Goal: Information Seeking & Learning: Learn about a topic

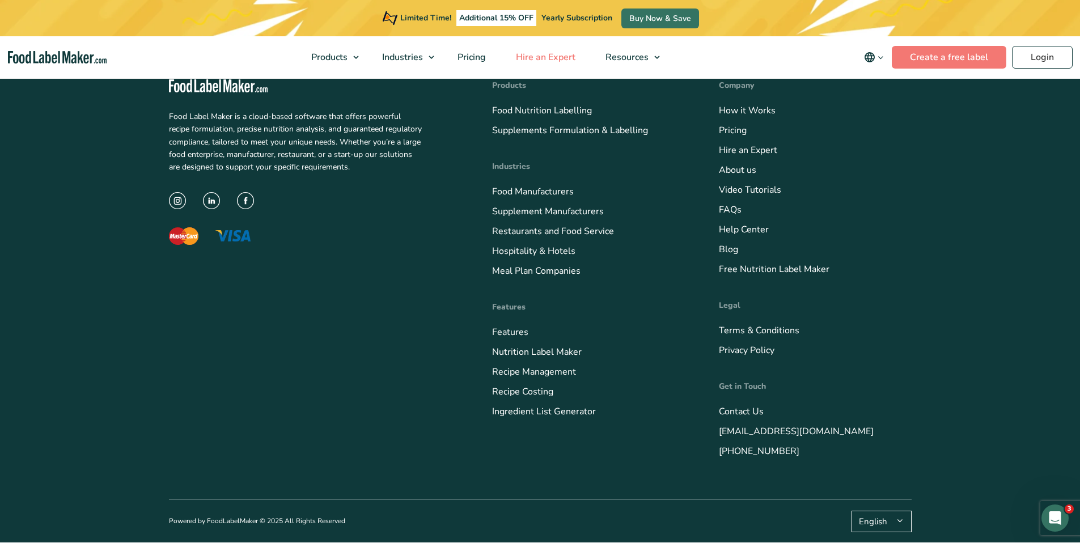
click at [549, 57] on span "Hire an Expert" at bounding box center [545, 57] width 64 height 12
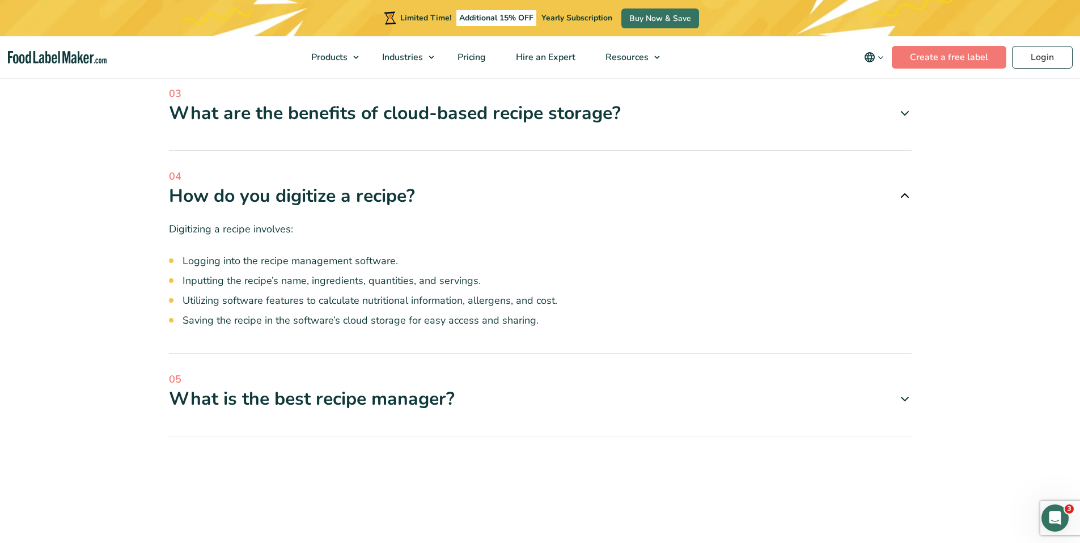
scroll to position [3223, 0]
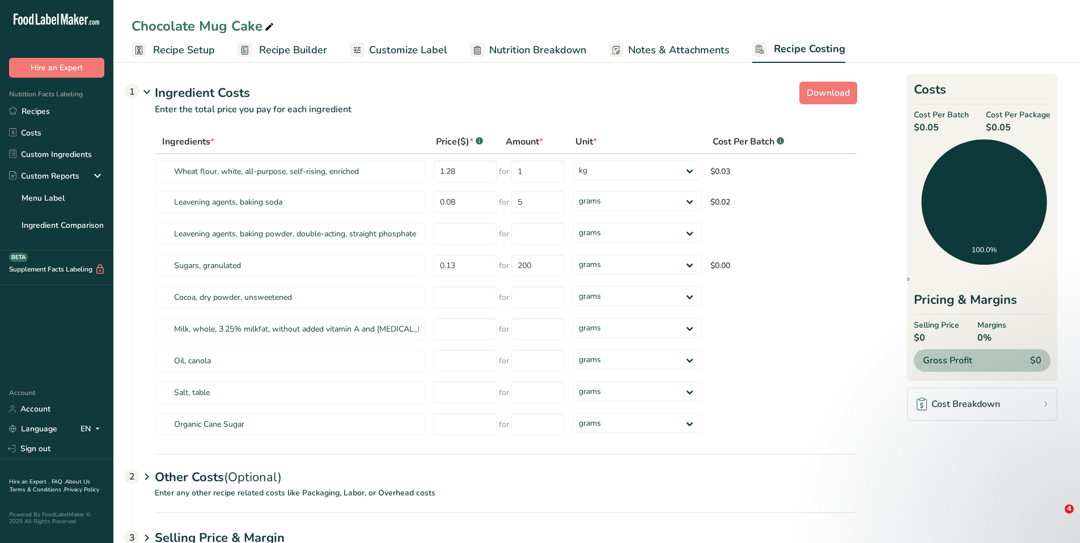
select select "1"
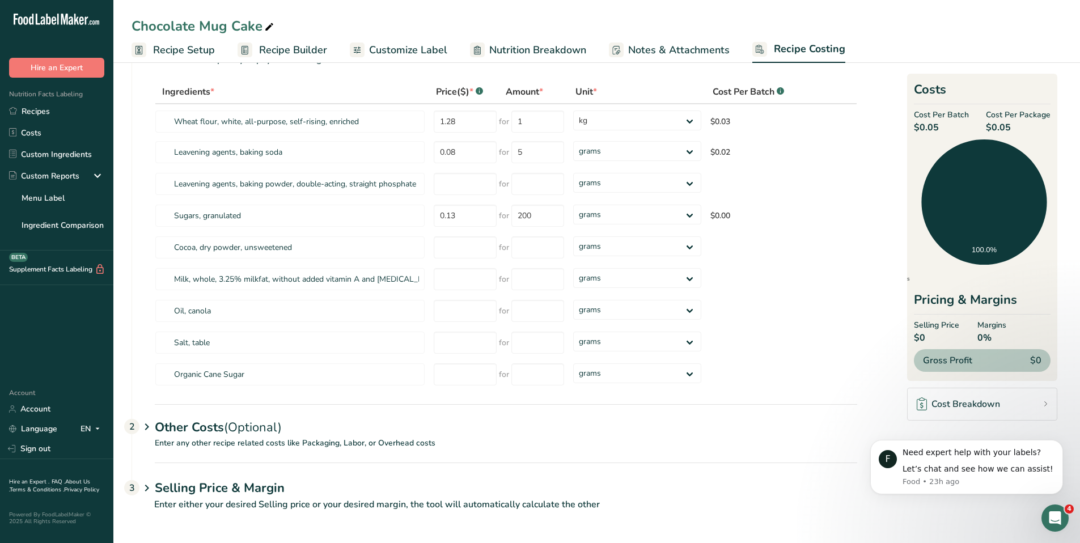
click at [193, 56] on span "Recipe Setup" at bounding box center [184, 50] width 62 height 15
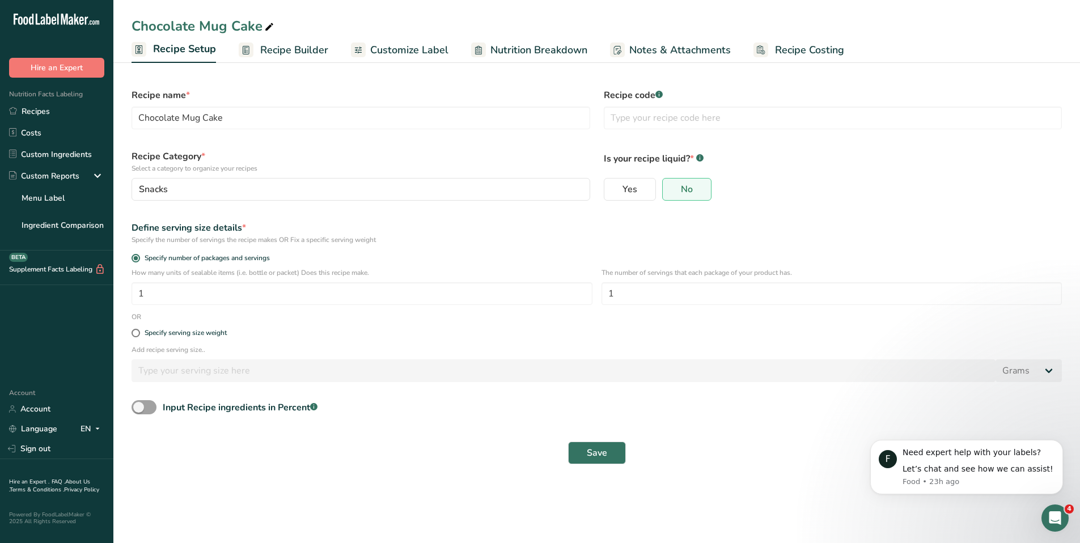
click at [308, 47] on span "Recipe Builder" at bounding box center [294, 50] width 68 height 15
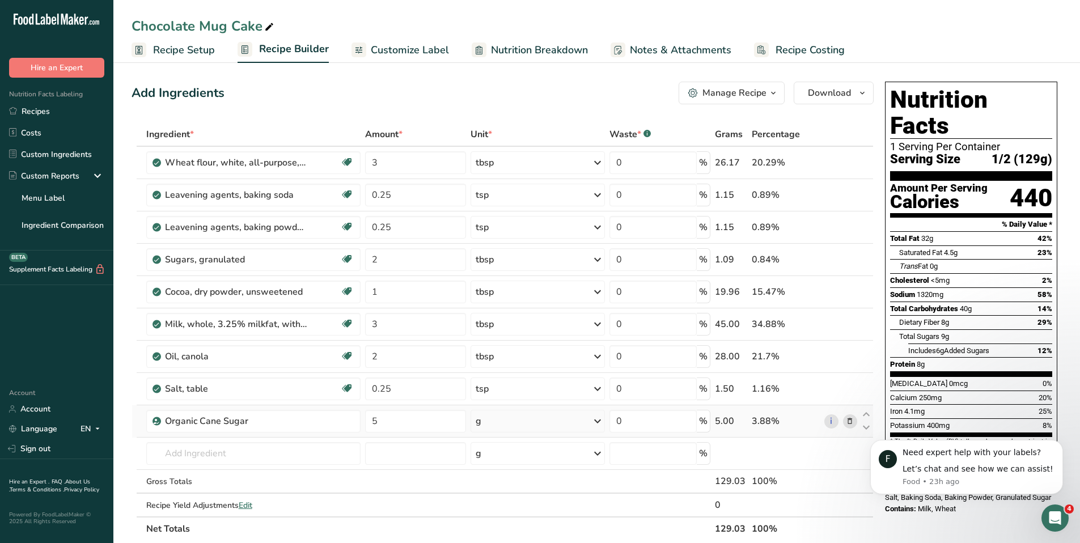
click at [845, 423] on span at bounding box center [850, 422] width 14 height 14
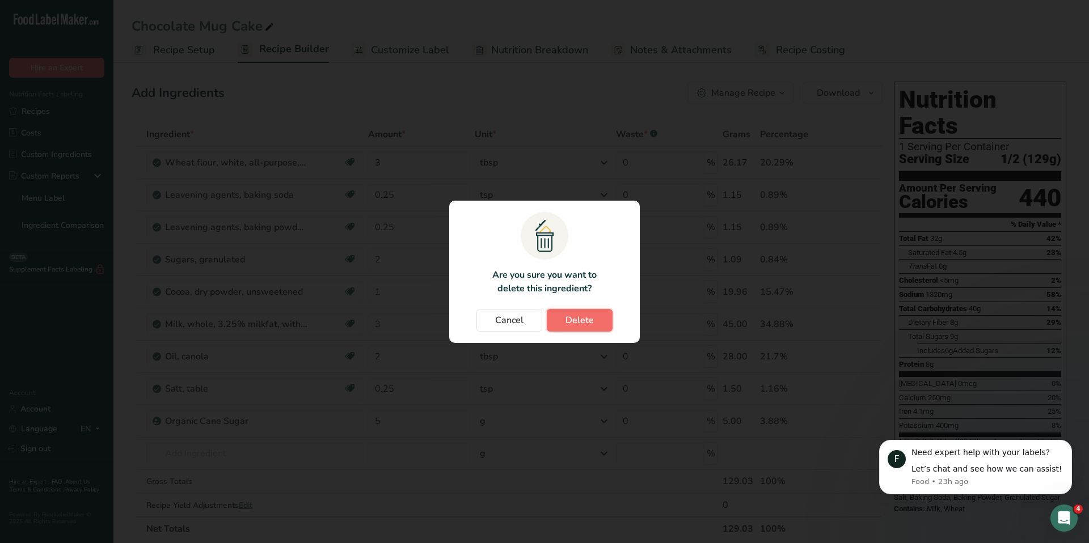
click at [566, 326] on span "Delete" at bounding box center [579, 321] width 28 height 14
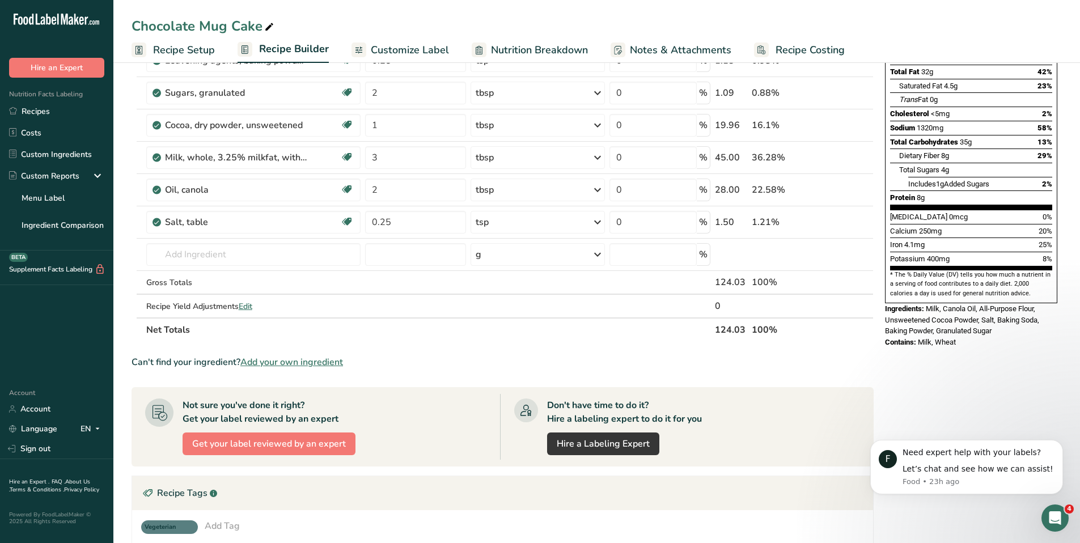
scroll to position [160, 0]
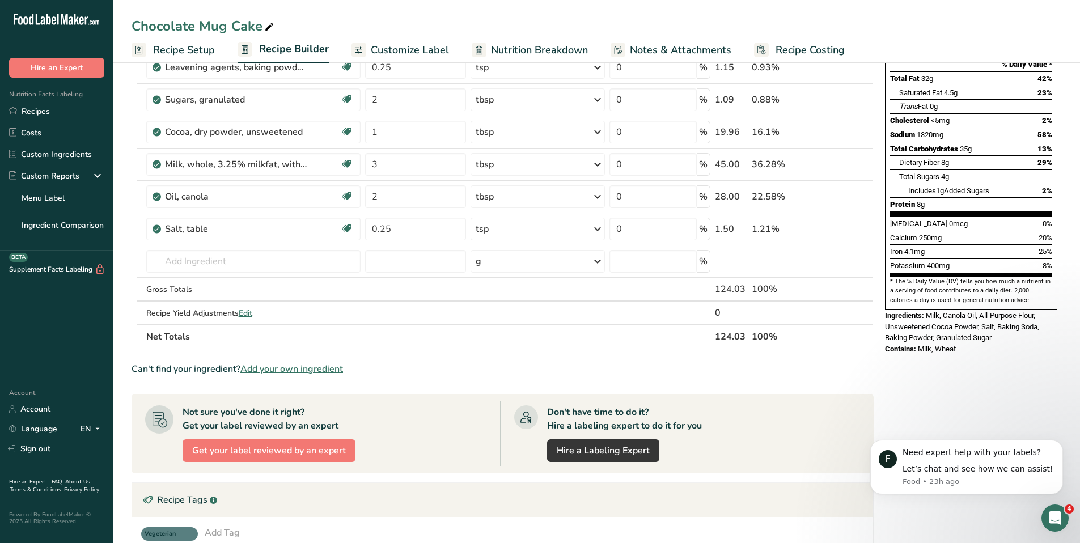
click at [338, 370] on span "Add your own ingredient" at bounding box center [291, 369] width 103 height 14
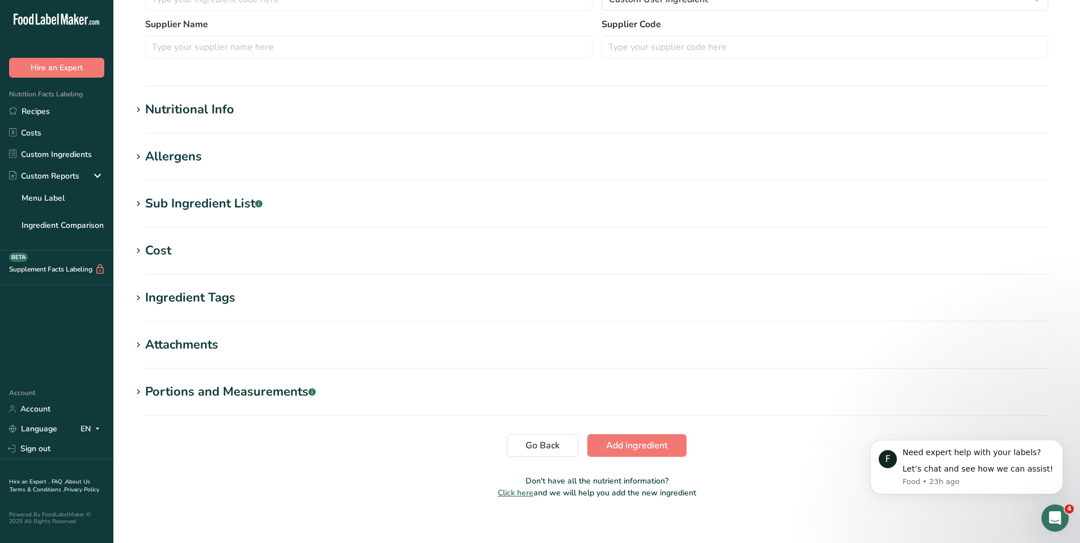
scroll to position [335, 0]
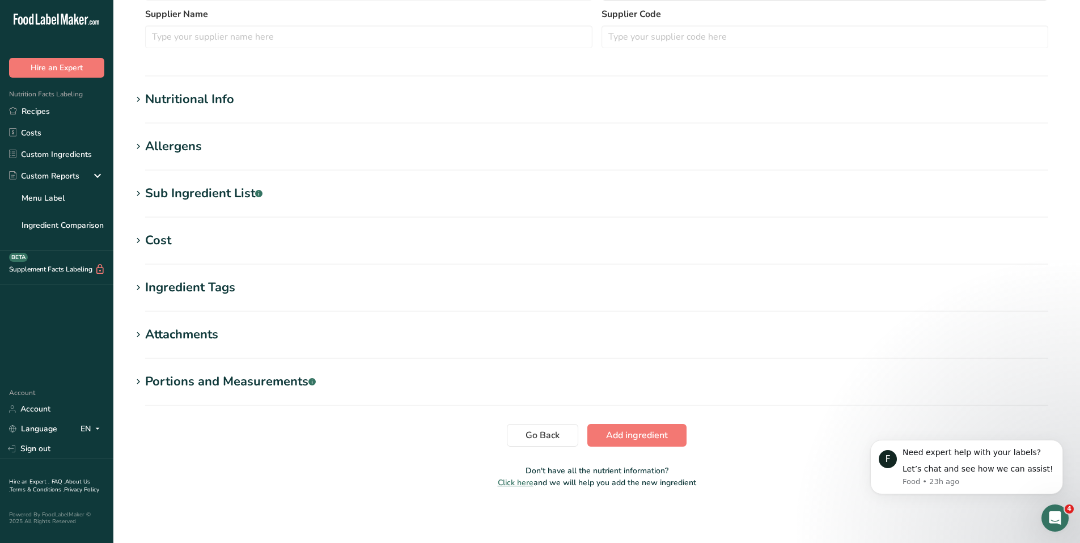
click at [530, 487] on span "Click here" at bounding box center [516, 483] width 36 height 11
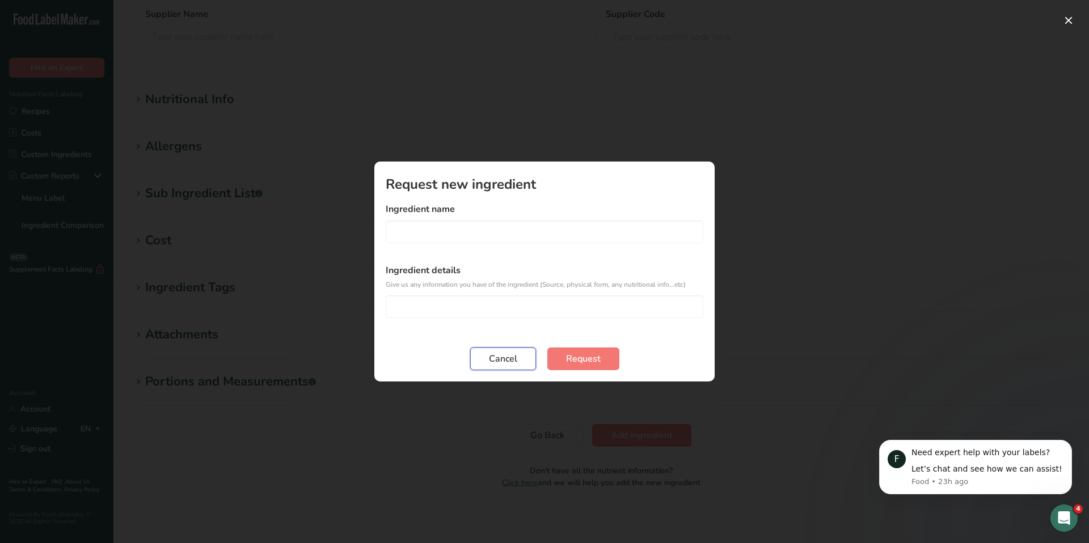
click at [499, 367] on button "Cancel" at bounding box center [503, 359] width 66 height 23
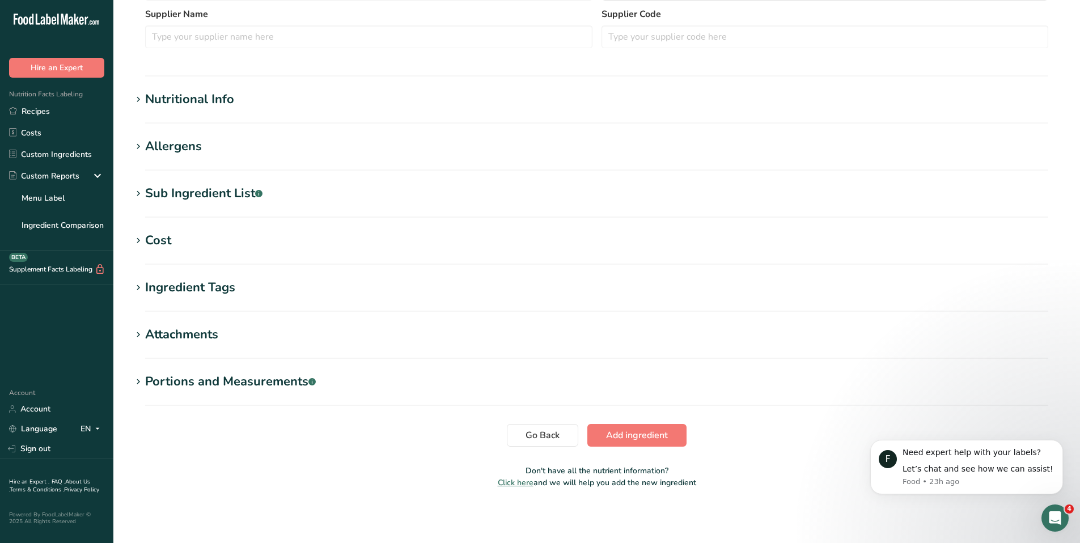
click at [140, 149] on icon at bounding box center [138, 147] width 10 height 16
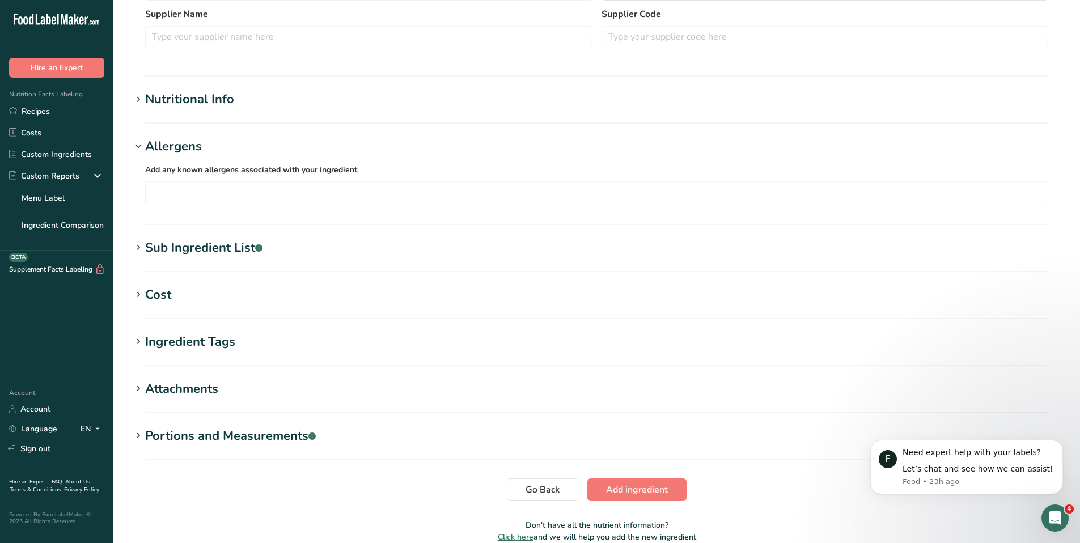
click at [140, 149] on icon at bounding box center [138, 147] width 10 height 16
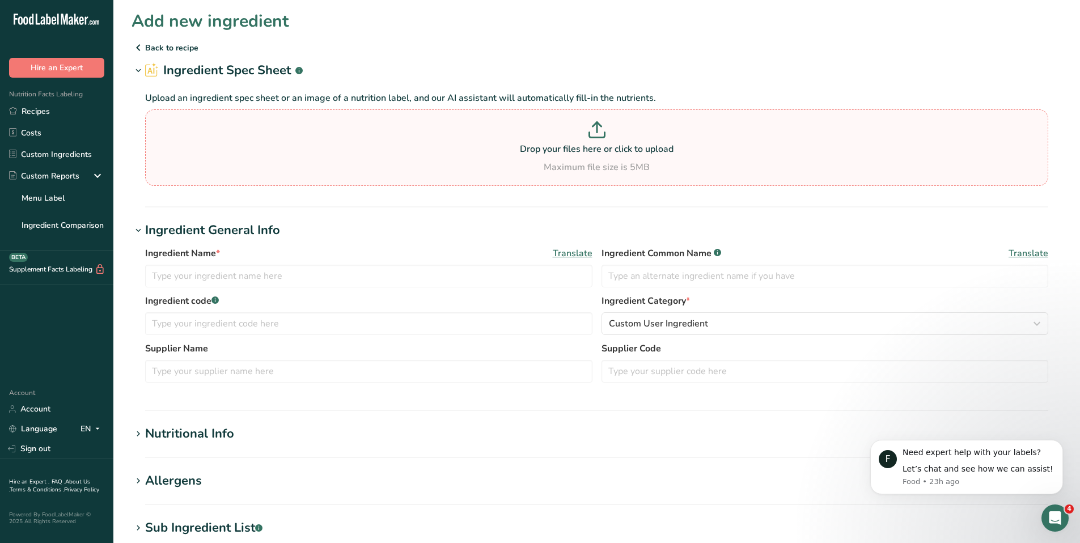
scroll to position [0, 0]
click at [1004, 480] on p "Food • 23h ago" at bounding box center [979, 482] width 152 height 10
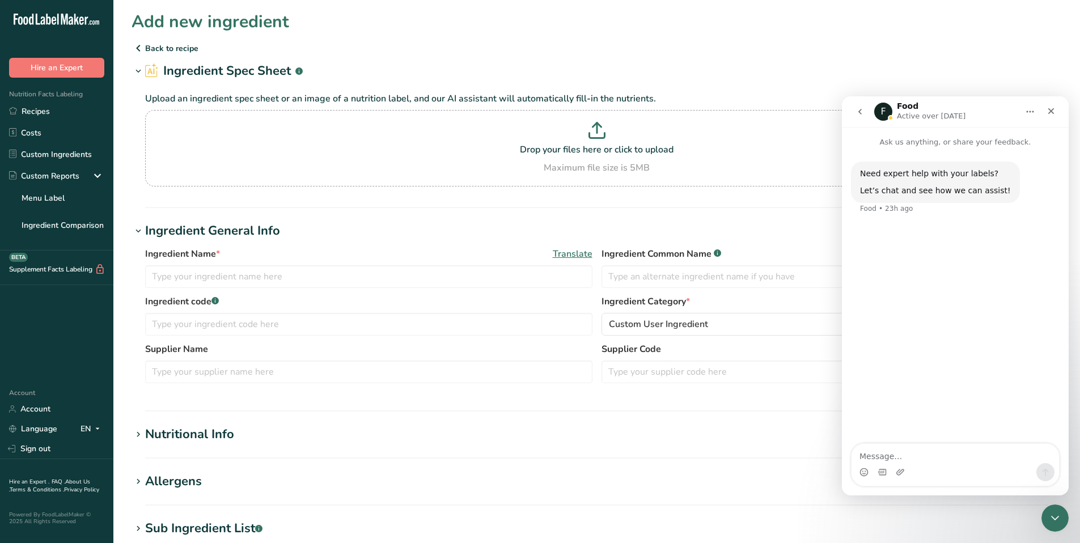
click at [865, 113] on button "go back" at bounding box center [861, 112] width 22 height 22
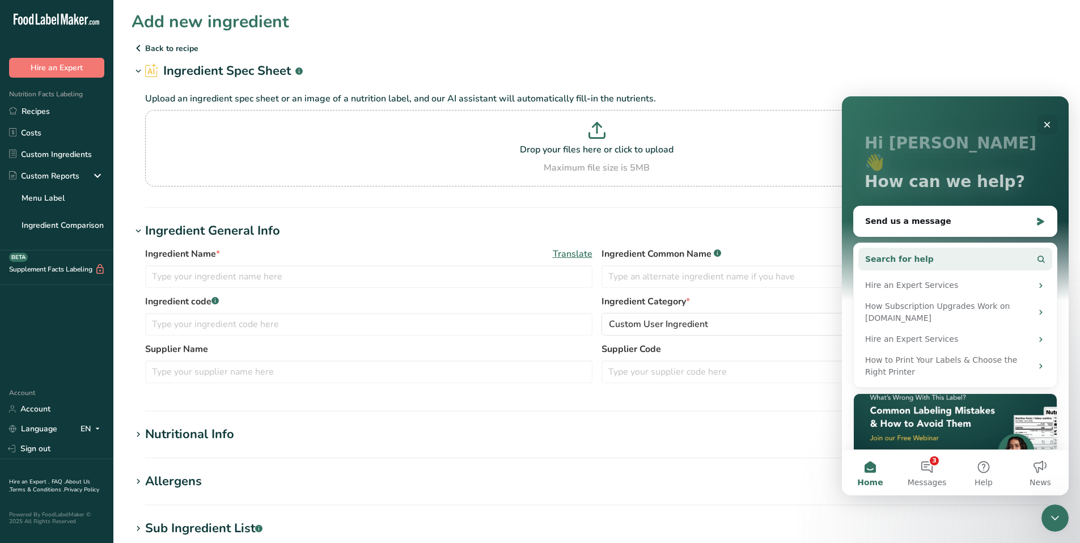
scroll to position [69, 0]
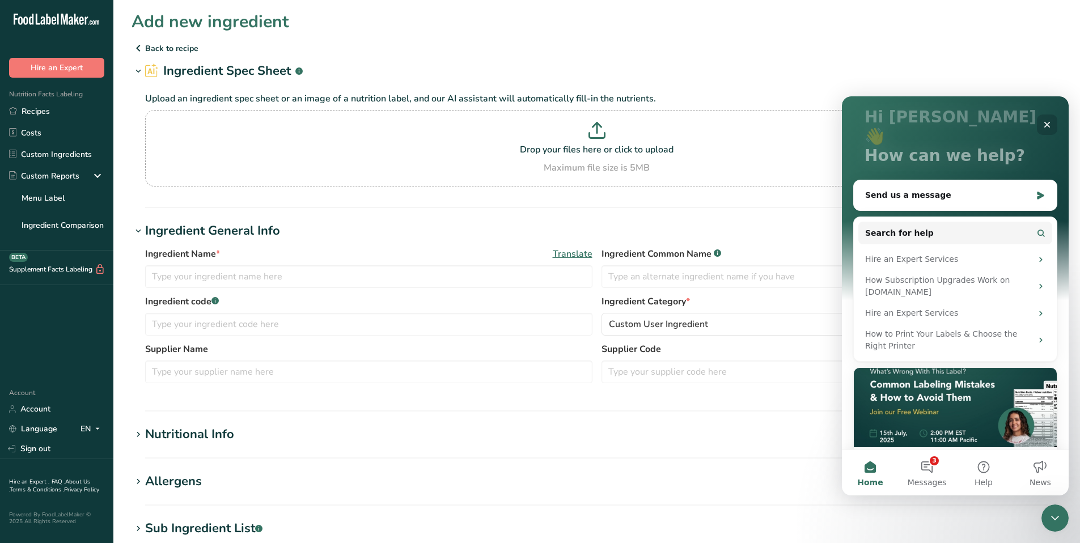
click at [1047, 127] on icon "Close" at bounding box center [1047, 124] width 9 height 9
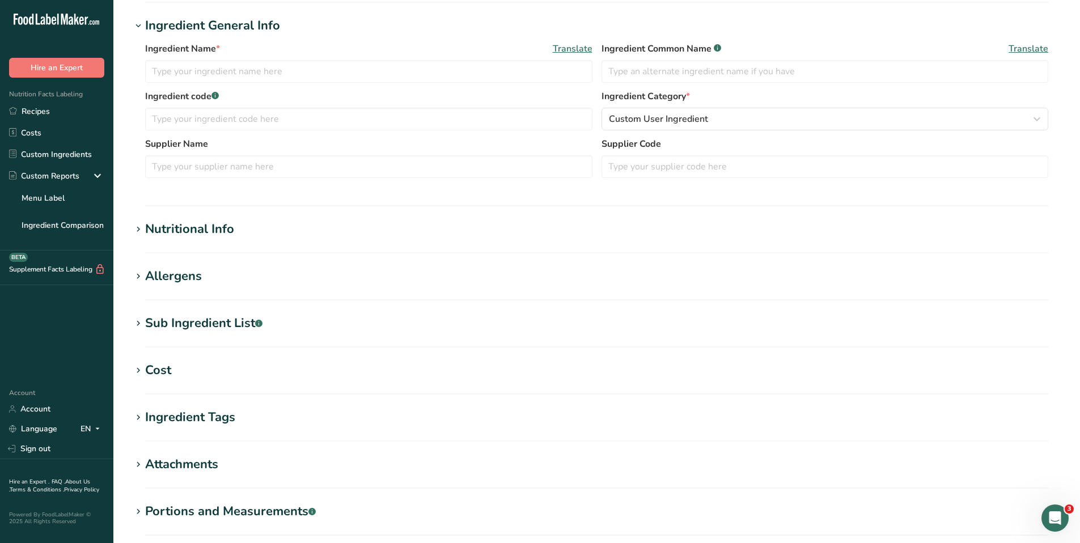
scroll to position [254, 0]
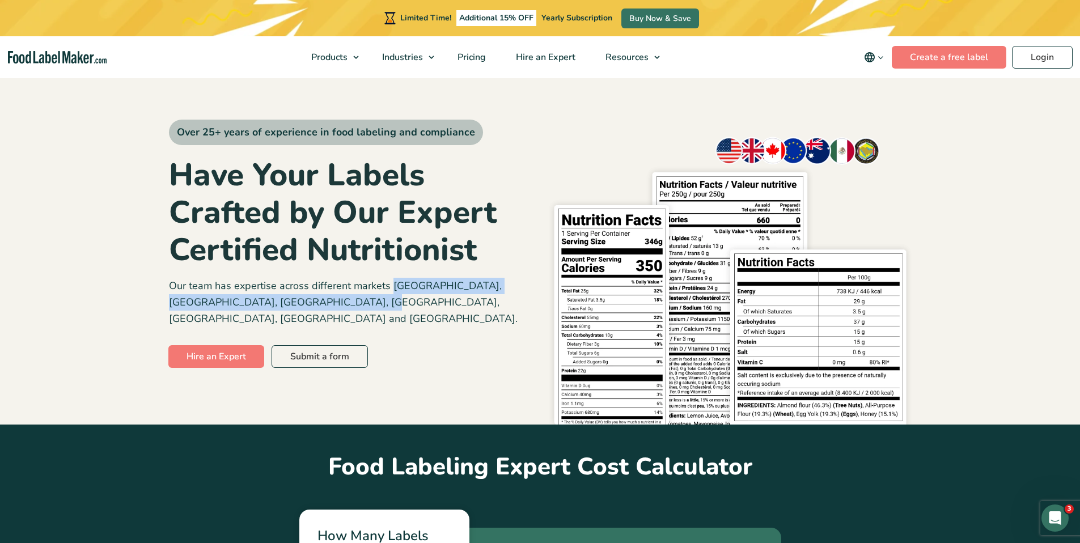
drag, startPoint x: 307, startPoint y: 305, endPoint x: 390, endPoint y: 285, distance: 85.1
click at [390, 285] on p "Our team has expertise across different markets USA, Canada, UK, Mexico, EU, Au…" at bounding box center [350, 302] width 363 height 49
copy p "USA, Canada, UK, Mexico, EU, Australia and the Middle East."
click at [472, 48] on link "Pricing" at bounding box center [471, 57] width 56 height 42
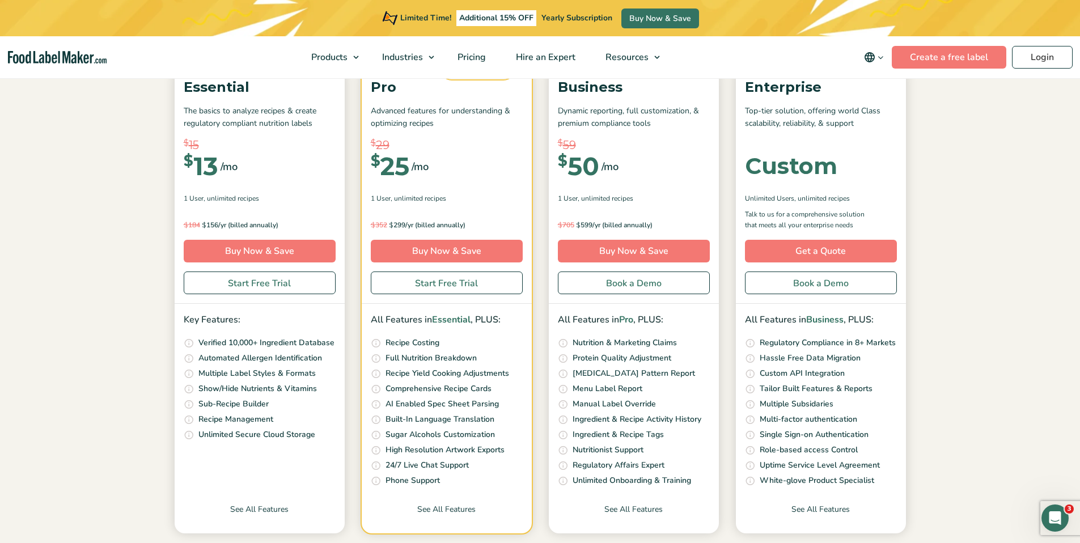
scroll to position [176, 0]
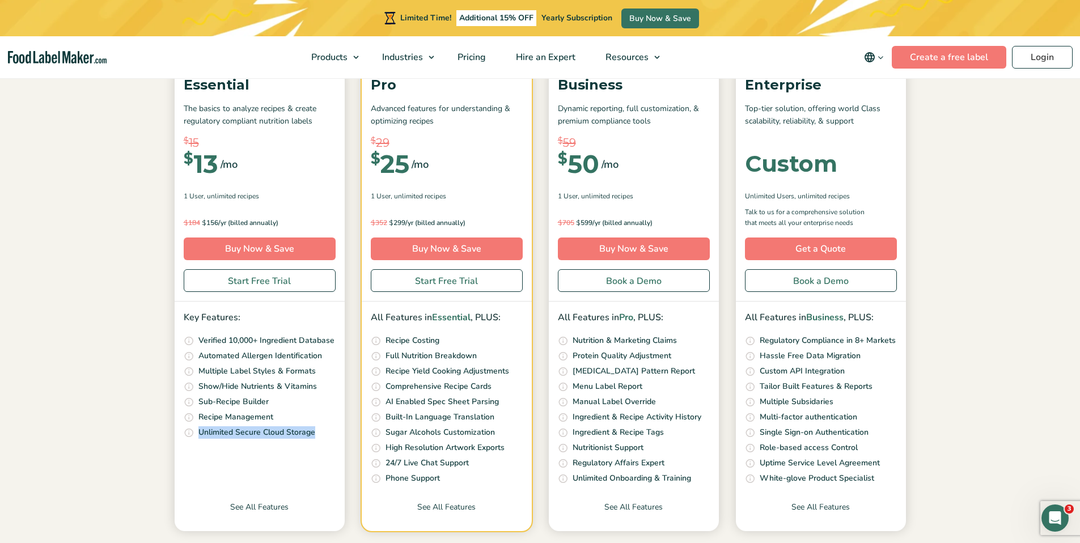
drag, startPoint x: 315, startPoint y: 432, endPoint x: 198, endPoint y: 434, distance: 116.3
click at [198, 434] on li "Guaranteed unlimited access to your recipes from any device, anywhere Unlimited…" at bounding box center [260, 432] width 152 height 13
copy p "Unlimited Secure Cloud Storage"
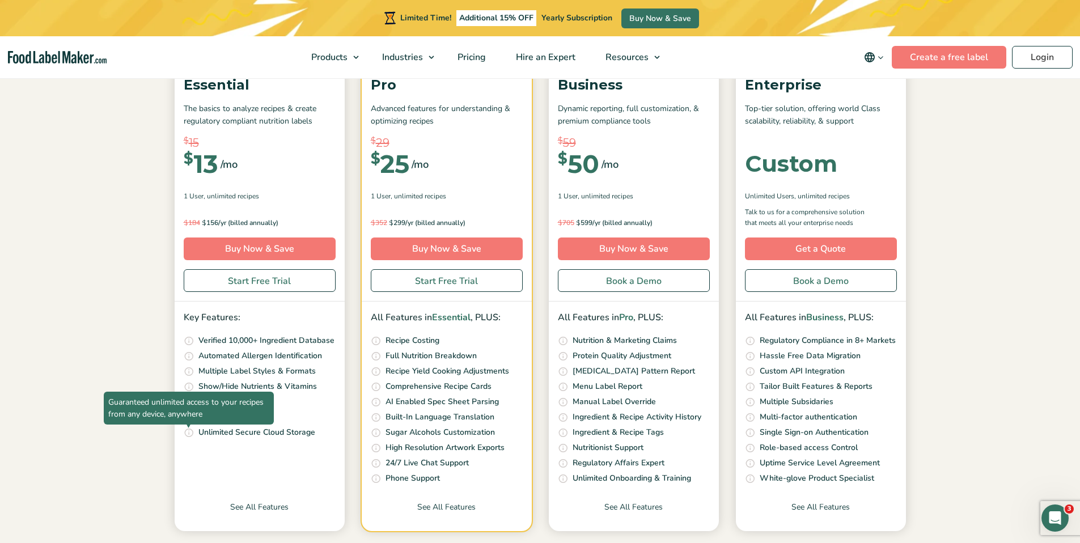
click at [191, 425] on span "Guaranteed unlimited access to your recipes from any device, anywhere" at bounding box center [189, 408] width 170 height 33
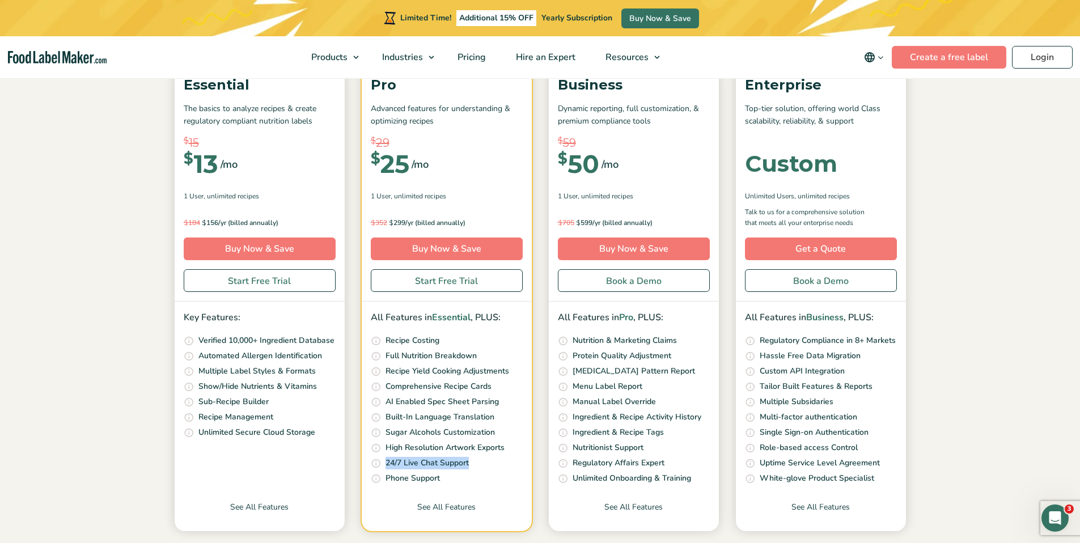
drag, startPoint x: 479, startPoint y: 467, endPoint x: 385, endPoint y: 467, distance: 94.1
click at [385, 467] on li "Get help via live chat anytime of the day or night 24/7 Live Chat Support" at bounding box center [447, 463] width 152 height 13
copy p "24/7 Live Chat Support"
click at [346, 87] on span "Food Nutrition Labelling" at bounding box center [370, 84] width 101 height 12
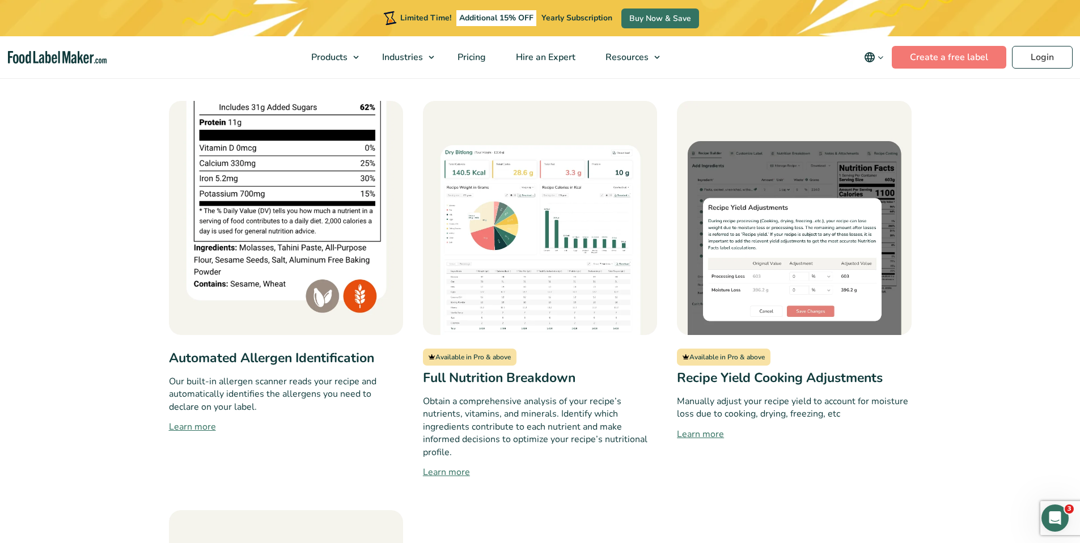
scroll to position [940, 0]
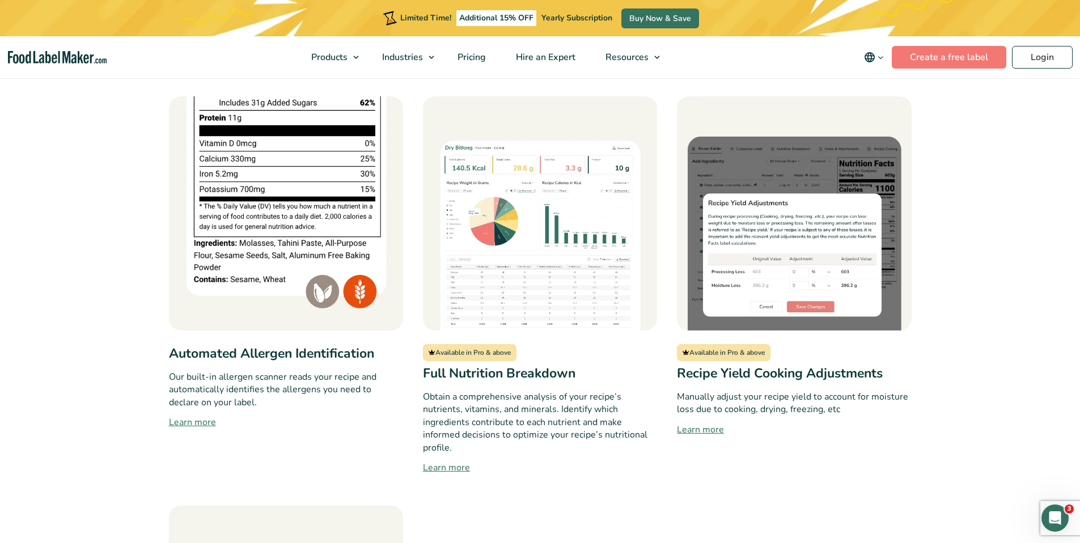
click at [708, 423] on link "Learn more" at bounding box center [794, 430] width 234 height 14
click at [721, 423] on link "Learn more" at bounding box center [794, 430] width 234 height 14
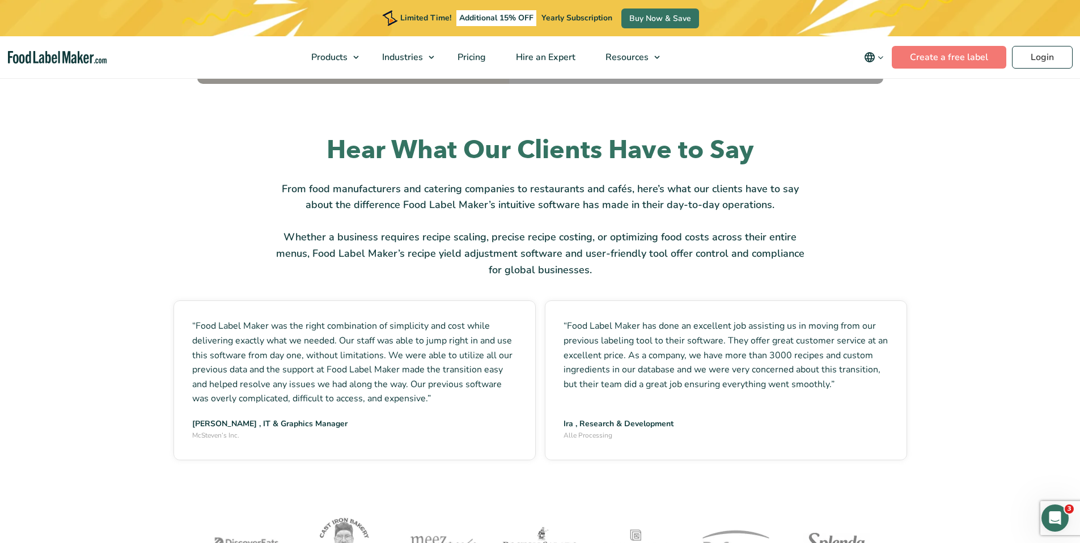
scroll to position [1813, 0]
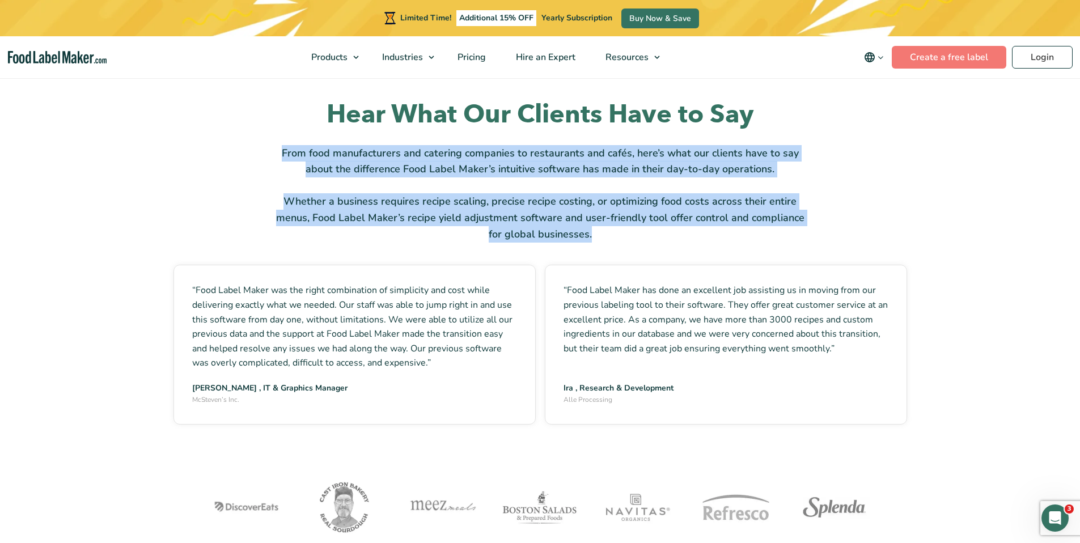
drag, startPoint x: 614, startPoint y: 235, endPoint x: 278, endPoint y: 151, distance: 345.9
click at [278, 151] on div "From food manufacturers and catering companies to restaurants and cafés, here’s…" at bounding box center [540, 194] width 533 height 98
copy div "From food manufacturers and catering companies to restaurants and cafés, here’s…"
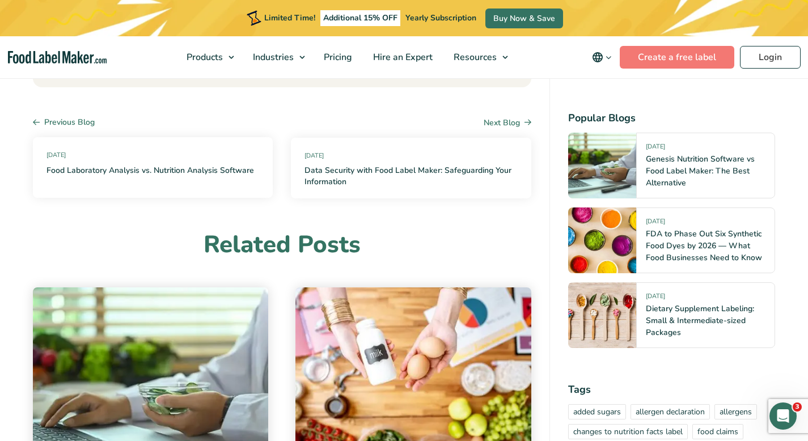
scroll to position [6072, 0]
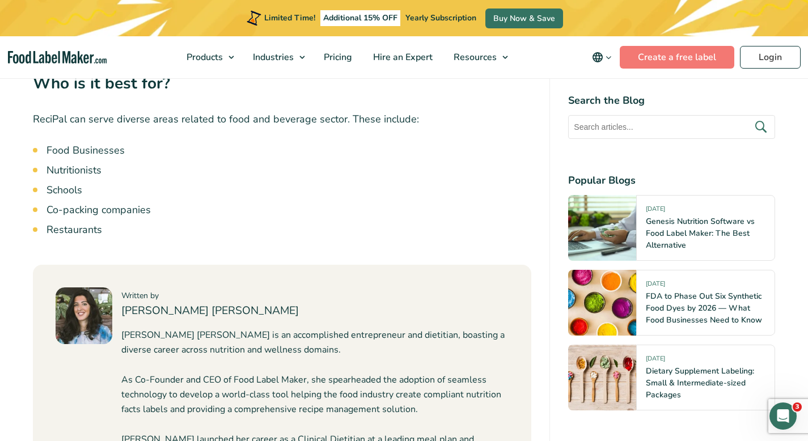
scroll to position [5790, 0]
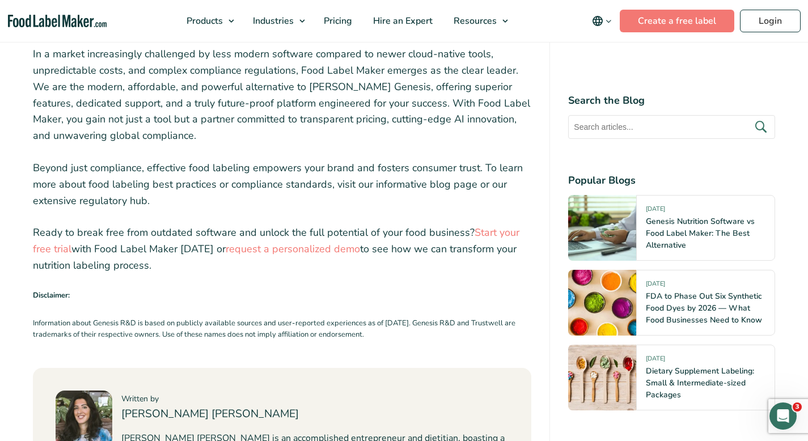
scroll to position [4328, 0]
